Goal: Task Accomplishment & Management: Manage account settings

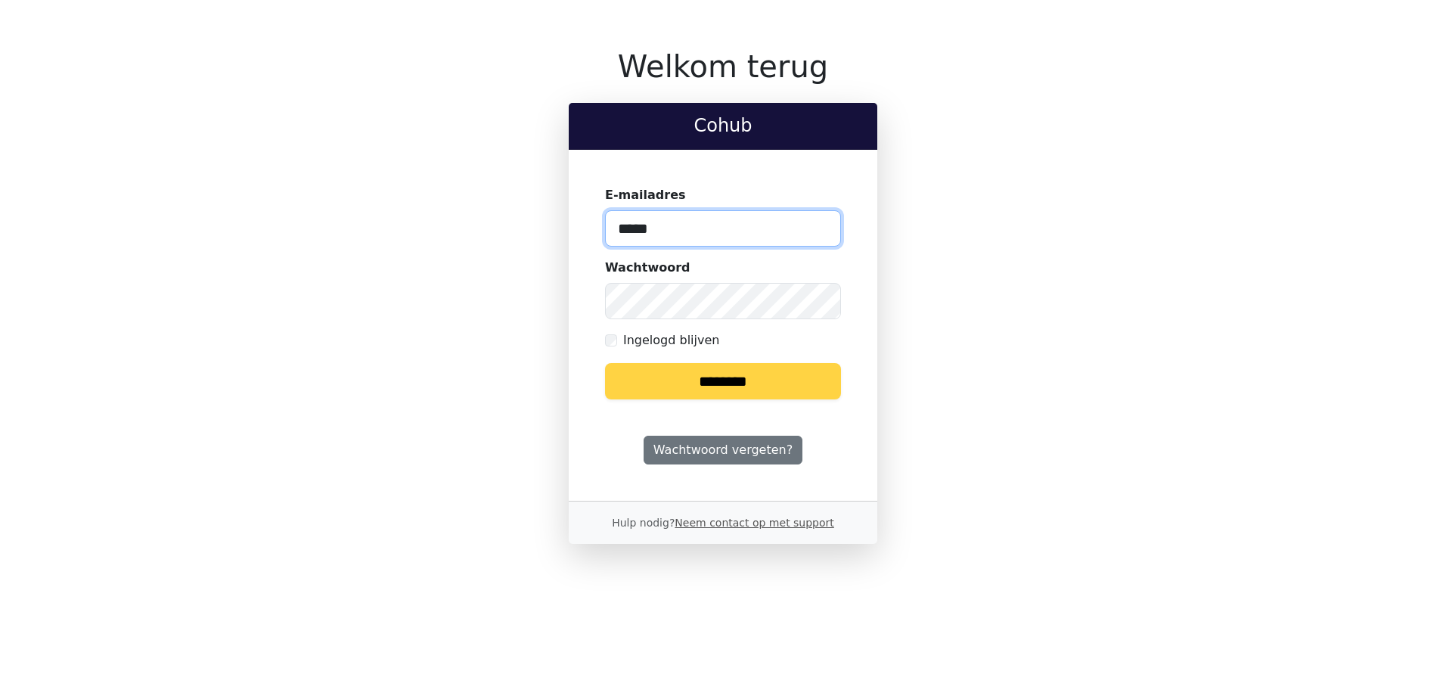
type input "**********"
click at [715, 380] on input "********" at bounding box center [723, 381] width 236 height 36
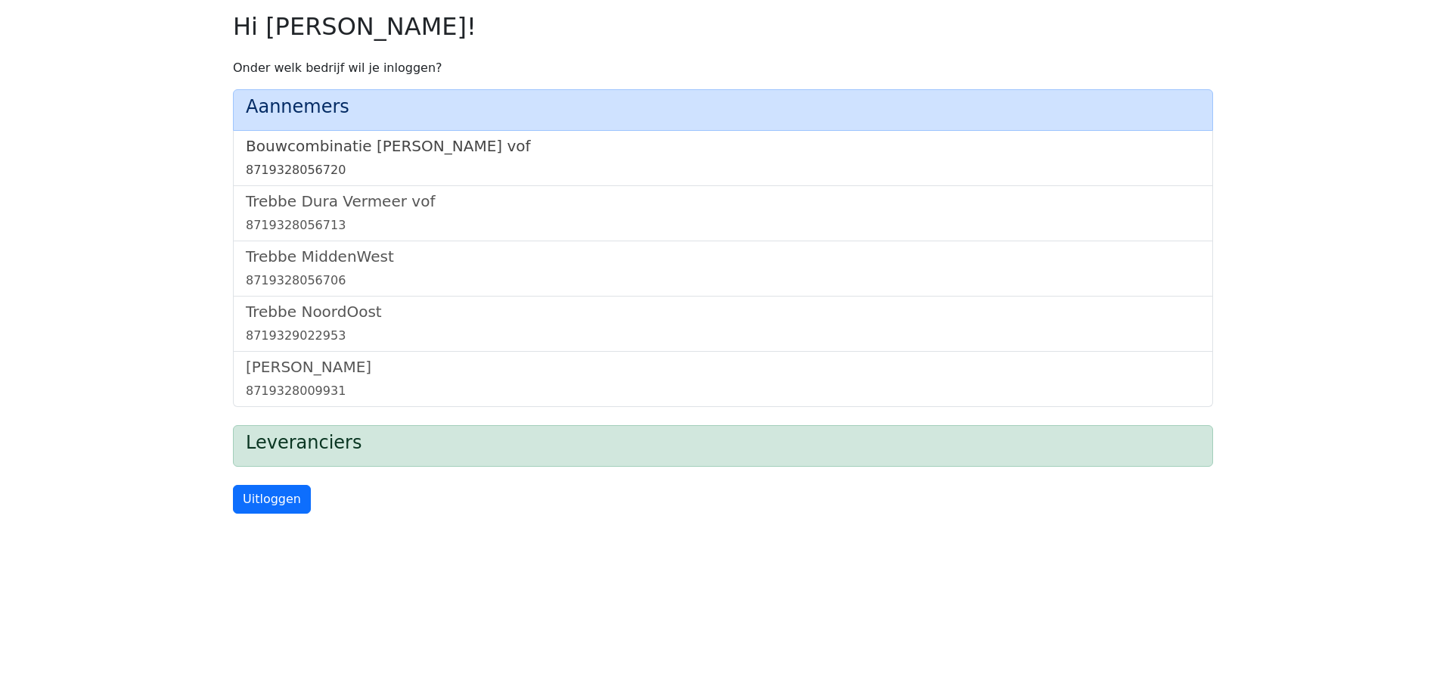
click at [457, 139] on h5 "Bouwcombinatie [PERSON_NAME] vof" at bounding box center [723, 146] width 955 height 18
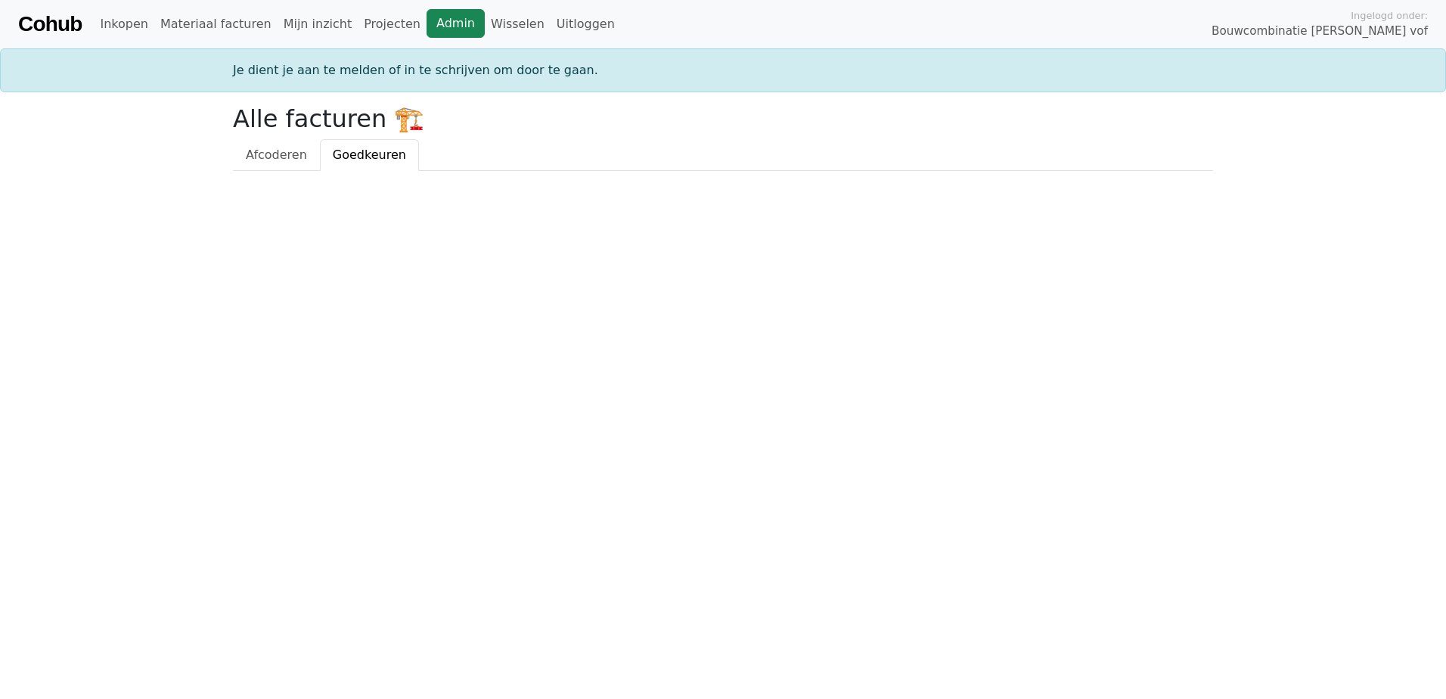
click at [427, 12] on link "Admin" at bounding box center [456, 23] width 58 height 29
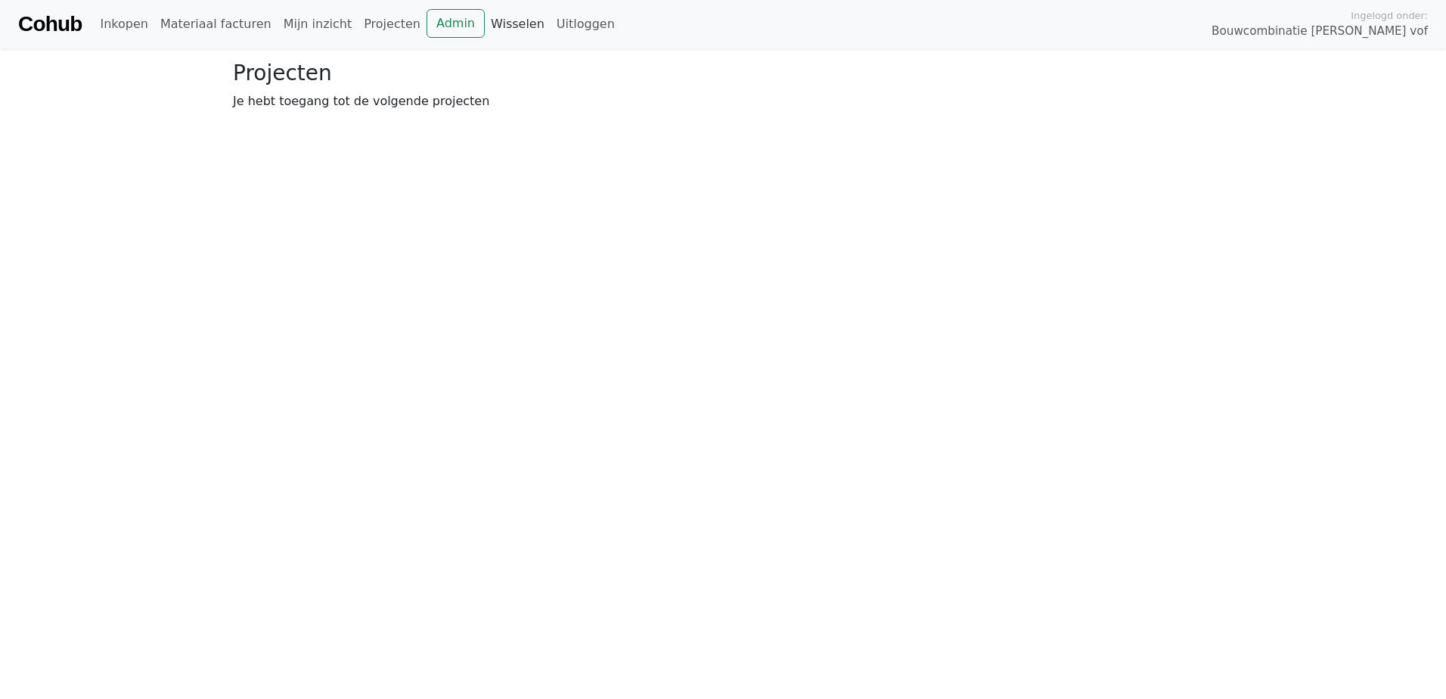
click at [487, 23] on link "Wisselen" at bounding box center [518, 24] width 66 height 30
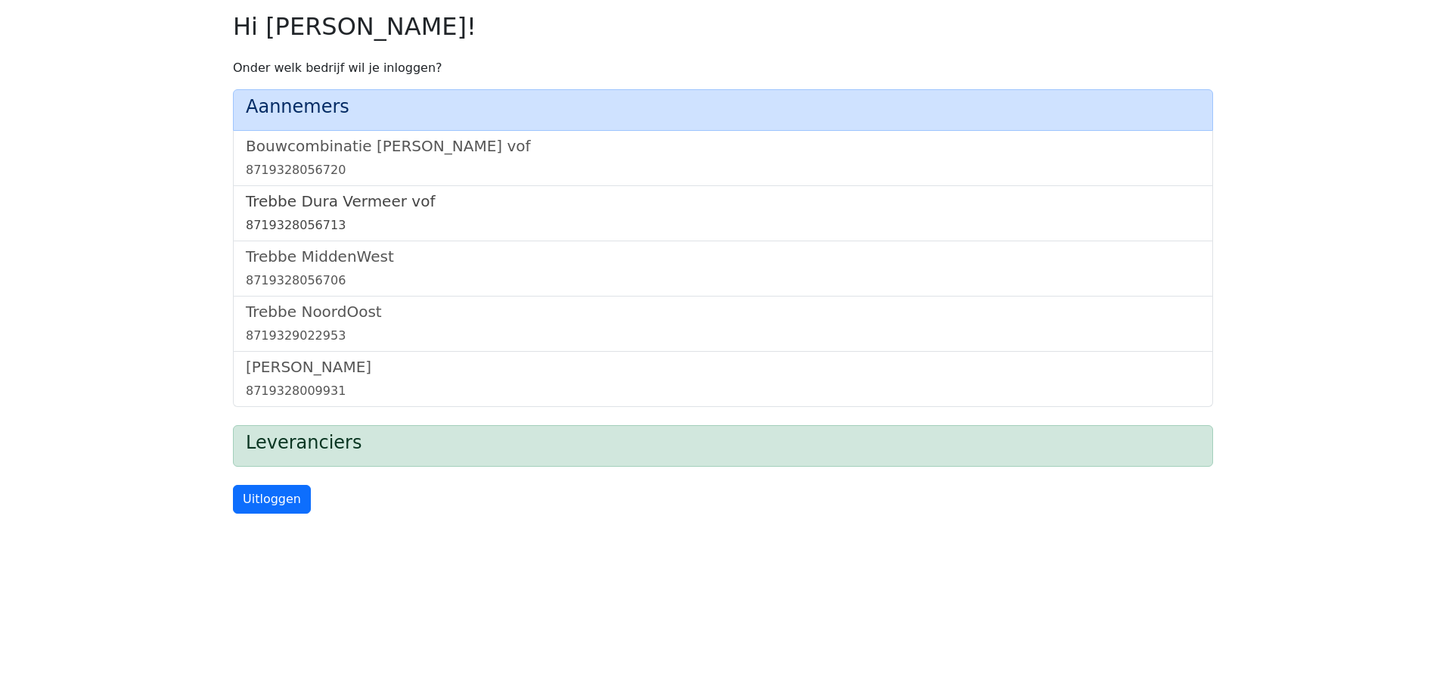
click at [364, 206] on h5 "Trebbe Dura Vermeer vof" at bounding box center [723, 201] width 955 height 18
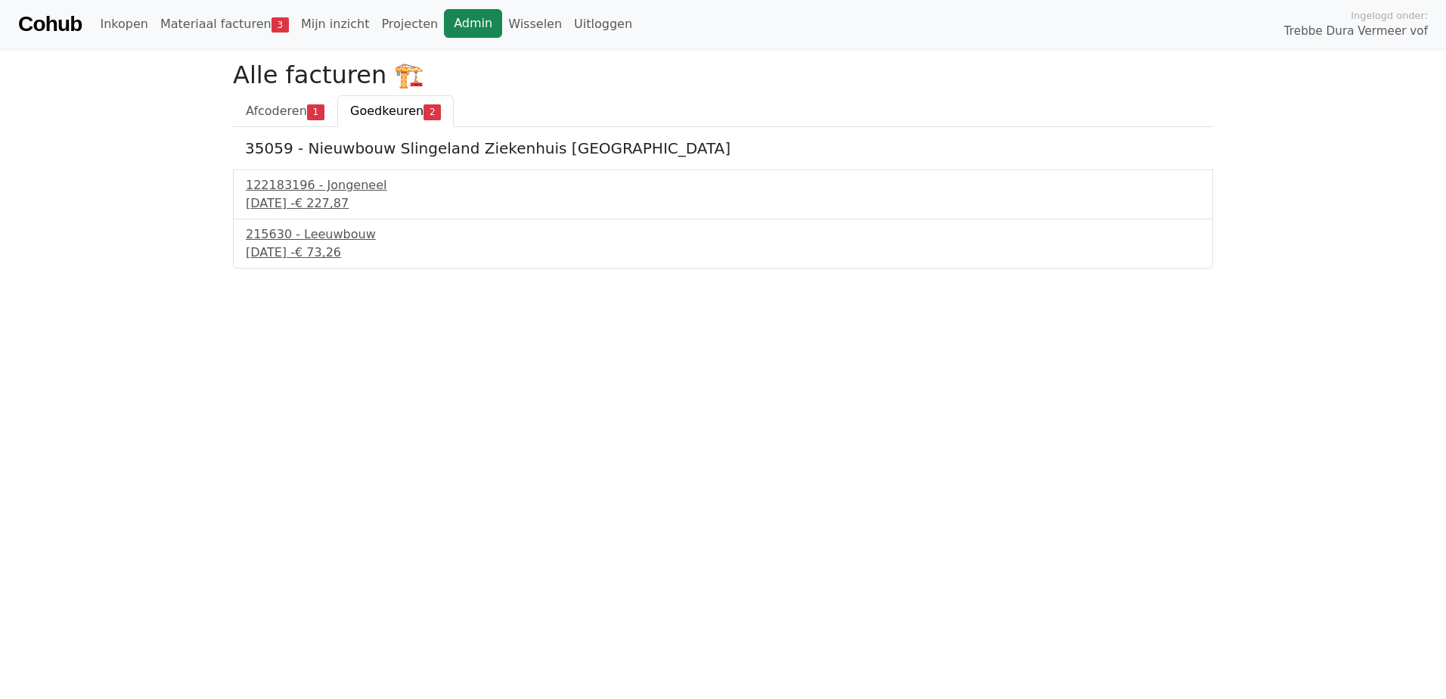
click at [447, 18] on link "Admin" at bounding box center [473, 23] width 58 height 29
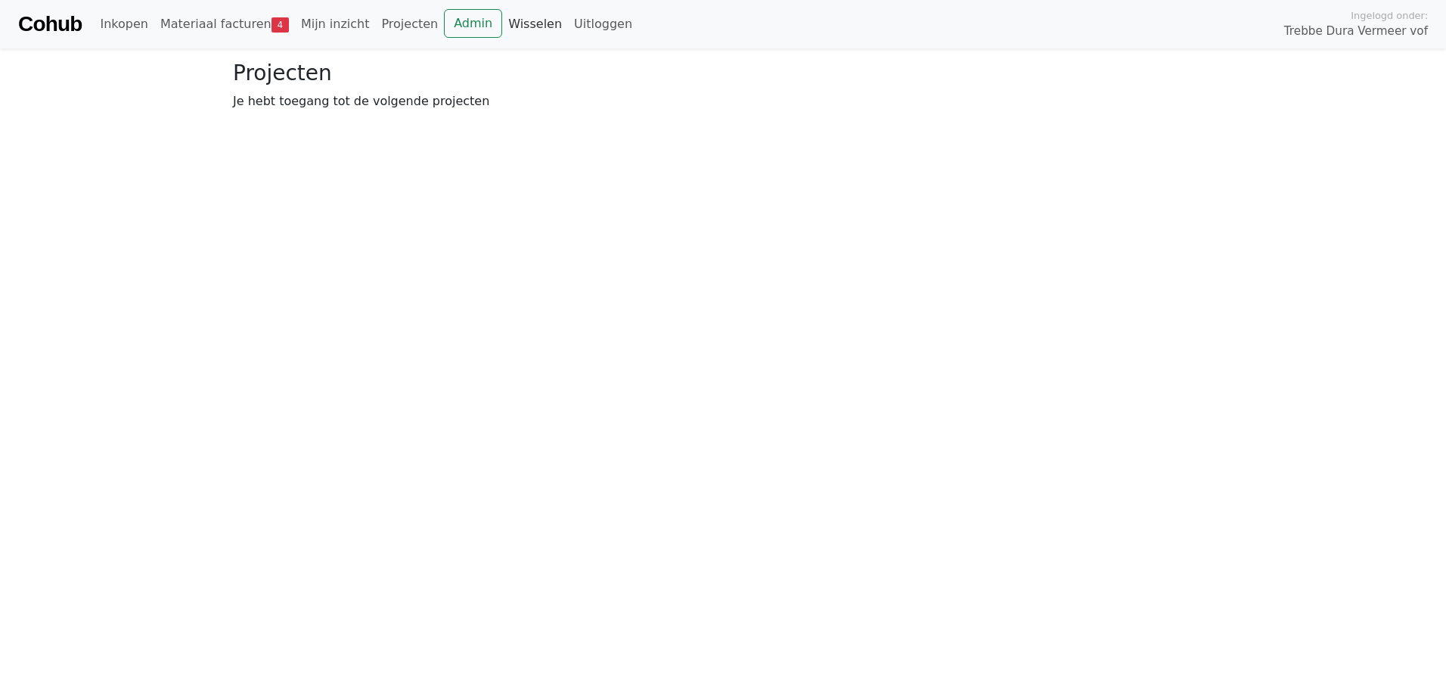
click at [510, 26] on link "Wisselen" at bounding box center [535, 24] width 66 height 30
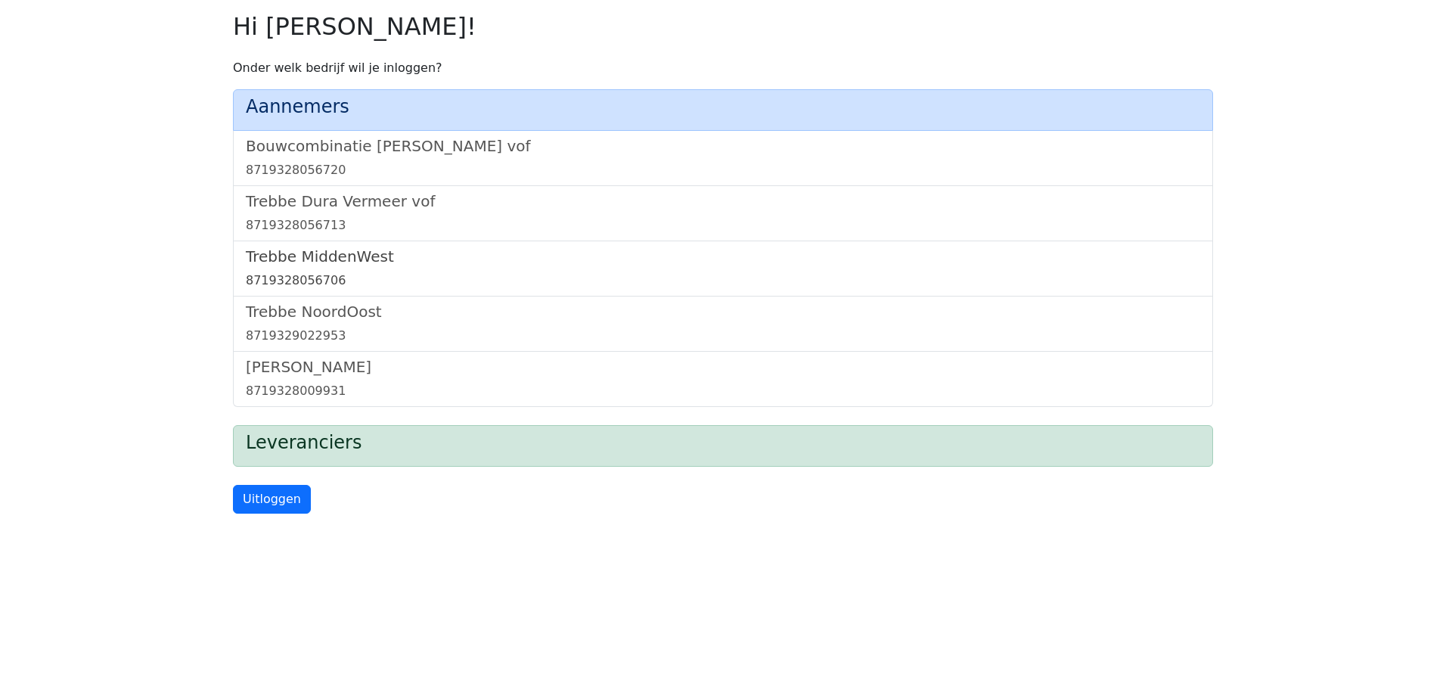
click at [342, 254] on h5 "Trebbe MiddenWest" at bounding box center [723, 256] width 955 height 18
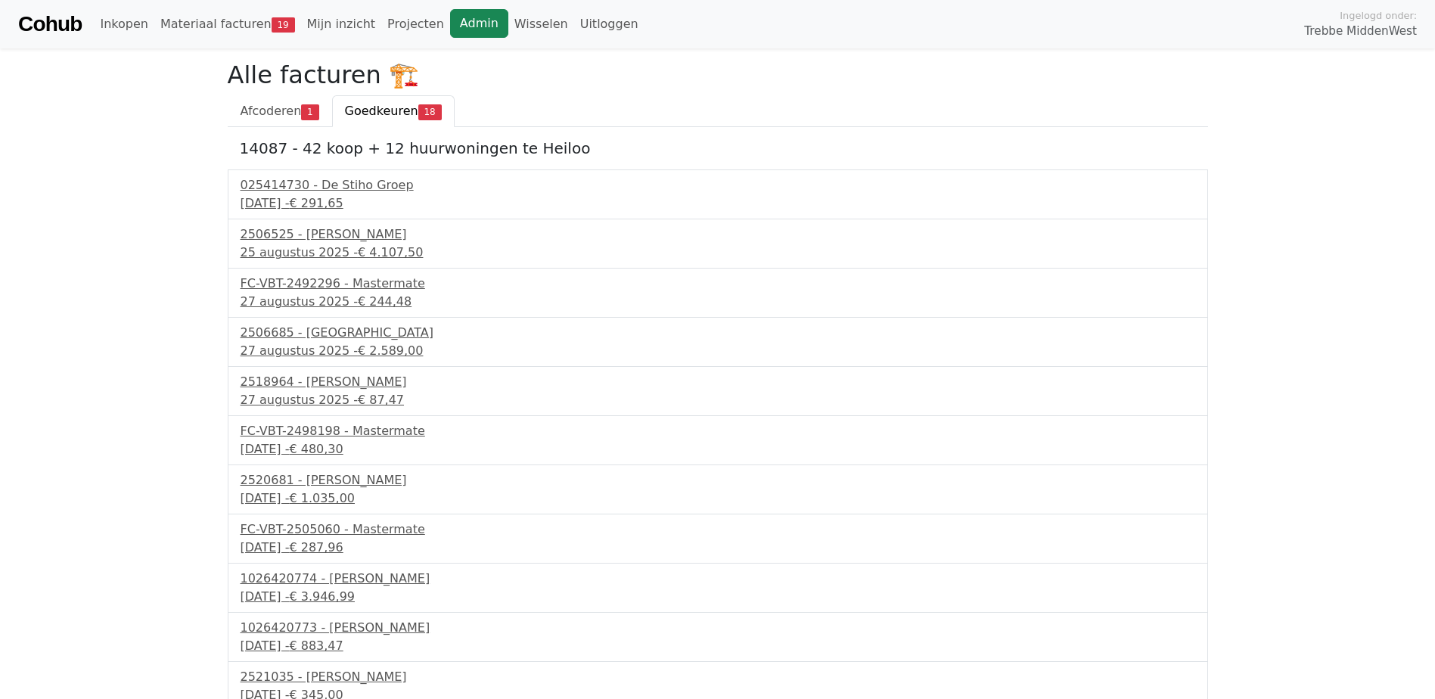
click at [450, 26] on link "Admin" at bounding box center [479, 23] width 58 height 29
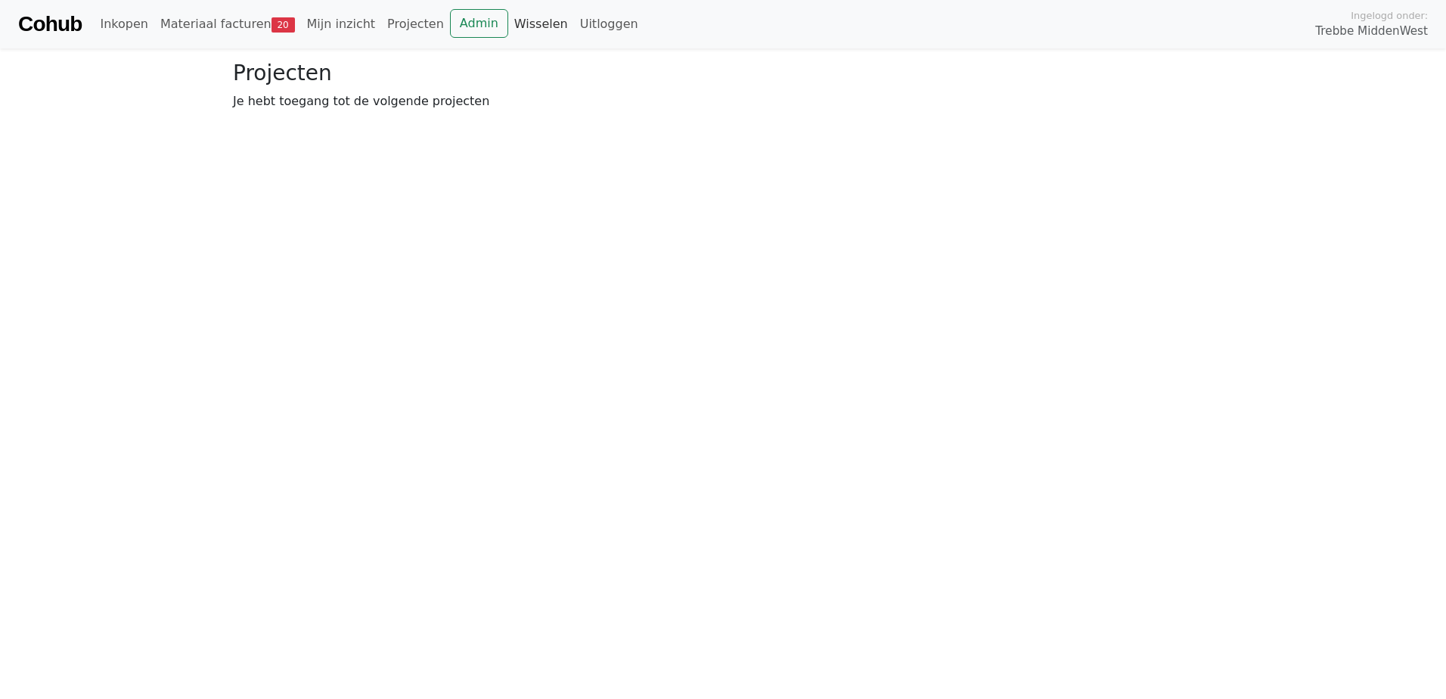
click at [511, 26] on link "Wisselen" at bounding box center [541, 24] width 66 height 30
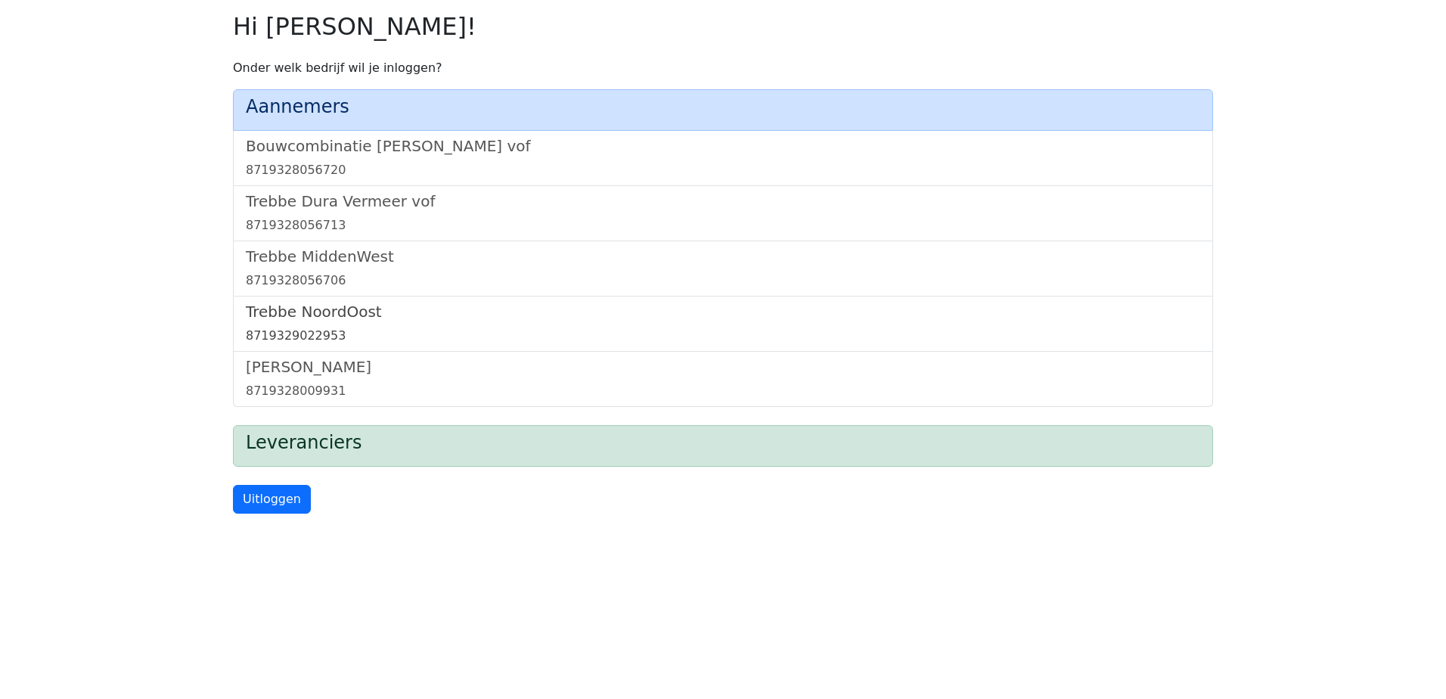
click at [313, 303] on h5 "Trebbe NoordOost" at bounding box center [723, 312] width 955 height 18
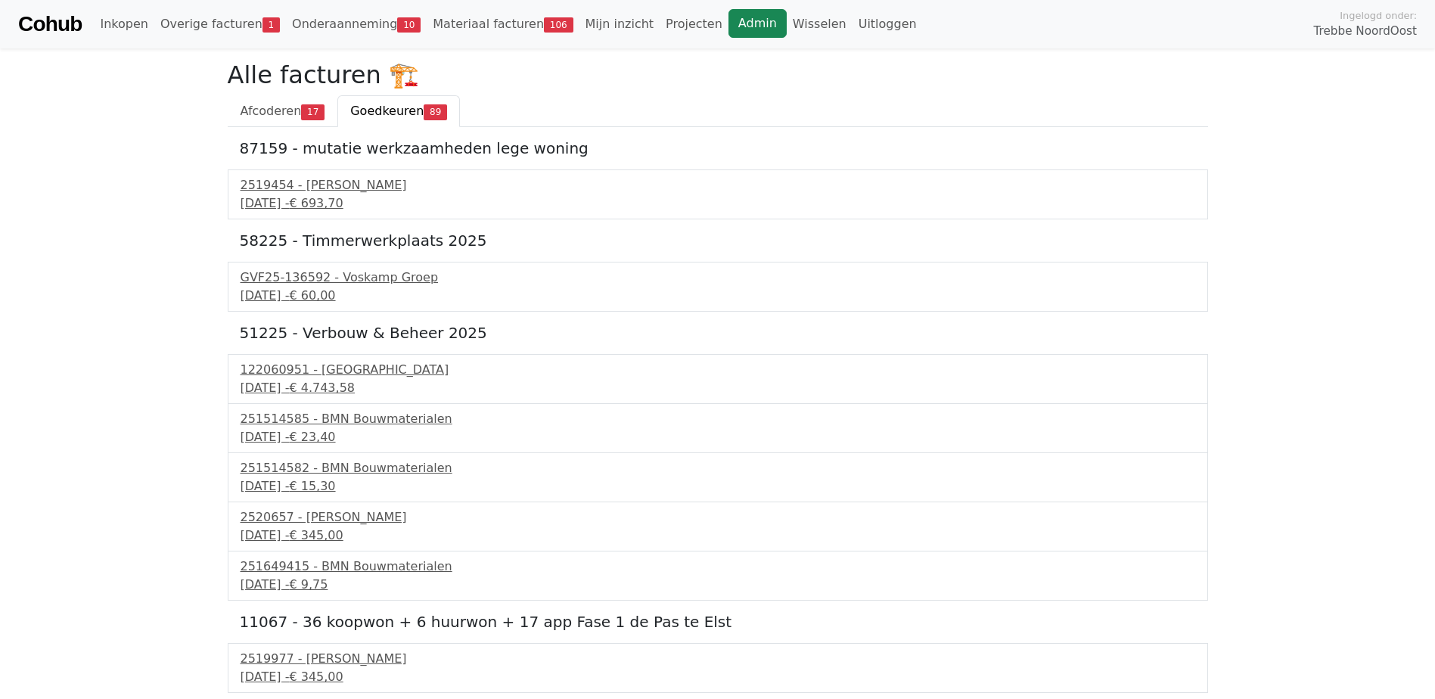
click at [728, 31] on link "Admin" at bounding box center [757, 23] width 58 height 29
